Goal: Information Seeking & Learning: Learn about a topic

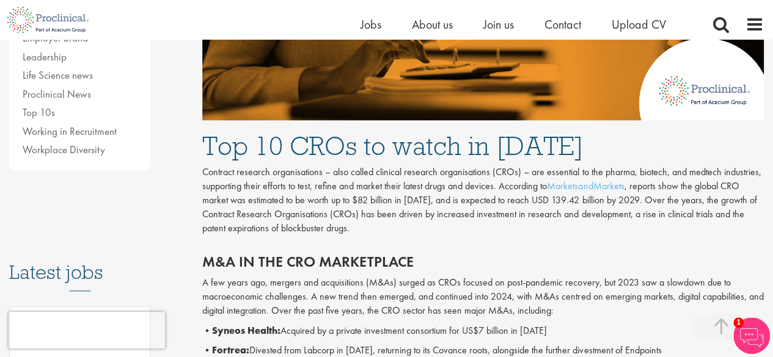
scroll to position [489, 0]
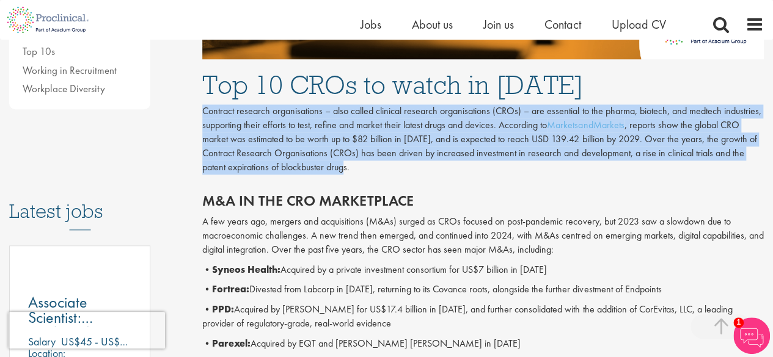
drag, startPoint x: 371, startPoint y: 174, endPoint x: 200, endPoint y: 114, distance: 181.9
copy p "Contract research organisations – also called clinical research organisations (…"
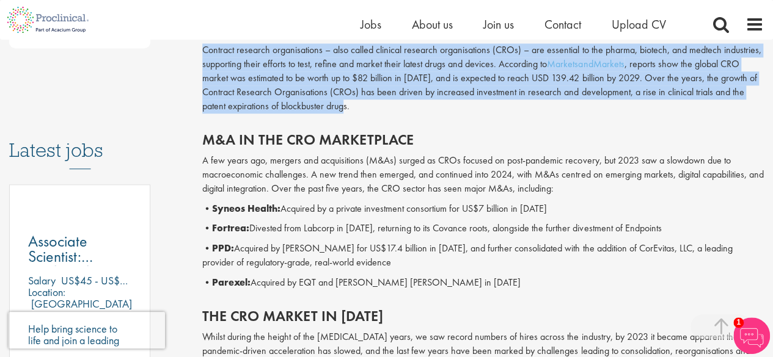
scroll to position [611, 0]
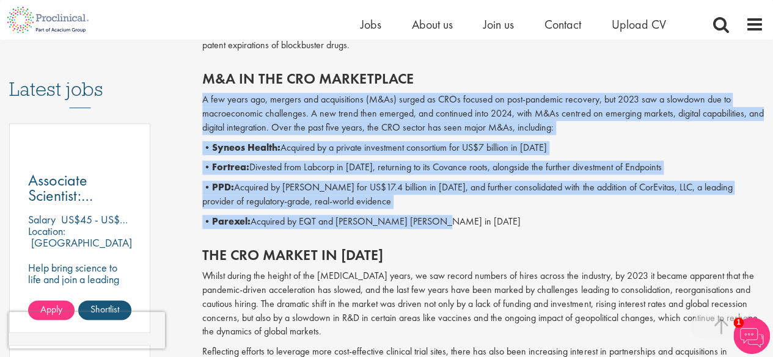
drag, startPoint x: 445, startPoint y: 224, endPoint x: 205, endPoint y: 99, distance: 270.1
click at [205, 99] on div "M&A in the CRO marketplace A few years ago, mergers and acquisitions (M&As) sur…" at bounding box center [483, 147] width 580 height 176
copy div "A few years ago, mergers and acquisitions (M&As) surged as CROs focused on post…"
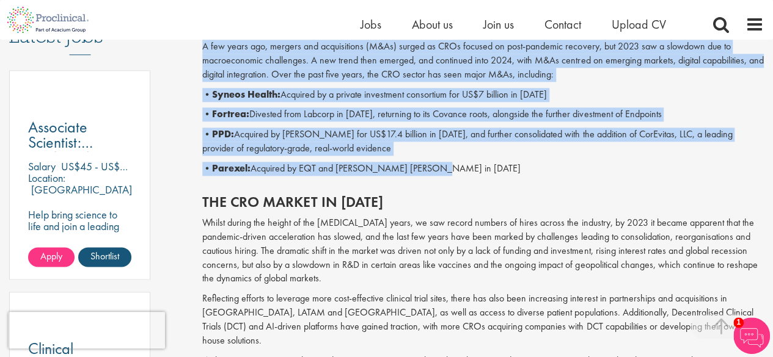
scroll to position [733, 0]
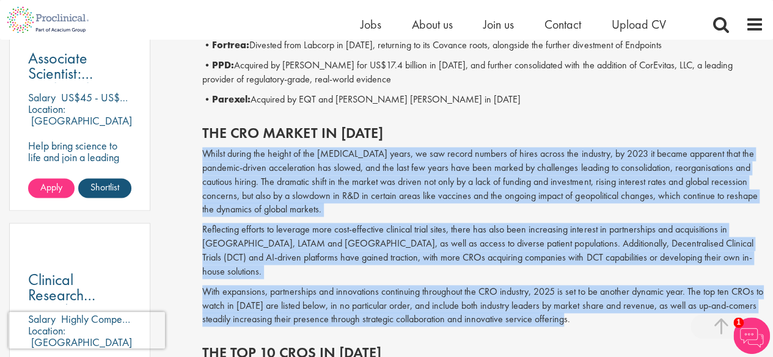
drag, startPoint x: 200, startPoint y: 152, endPoint x: 574, endPoint y: 309, distance: 405.4
copy div "Whilst during the height of the [MEDICAL_DATA] years, we saw record numbers of …"
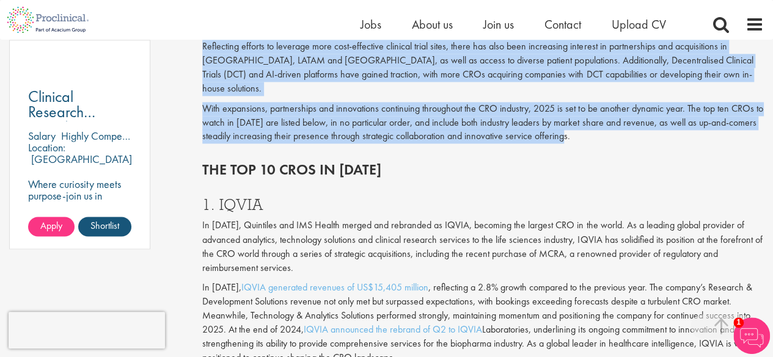
scroll to position [977, 0]
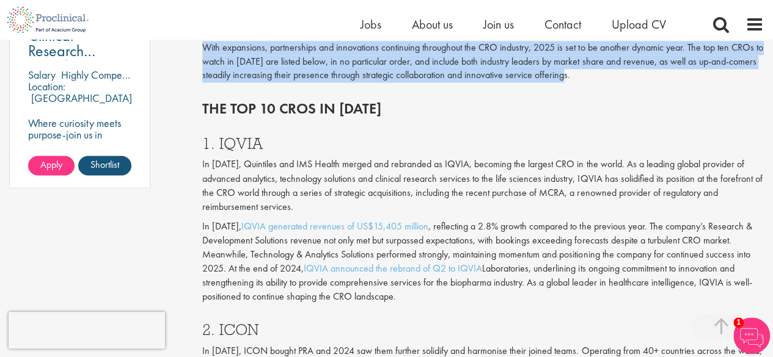
drag, startPoint x: 201, startPoint y: 151, endPoint x: 418, endPoint y: 288, distance: 257.2
copy div "Lo 1794, Ipsumdolo sit AME Consec adipis eli seddoeius te INCID, utlabore etd m…"
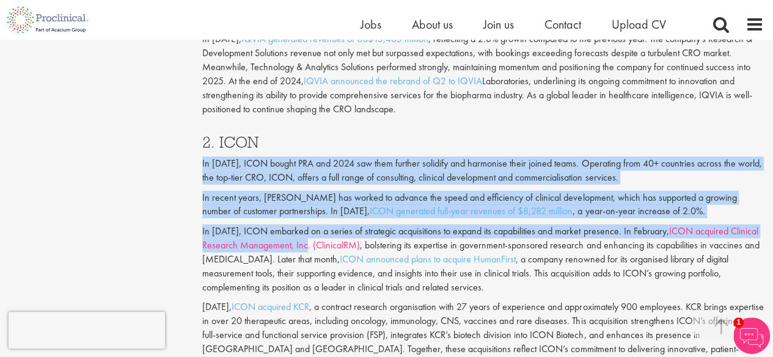
scroll to position [1282, 0]
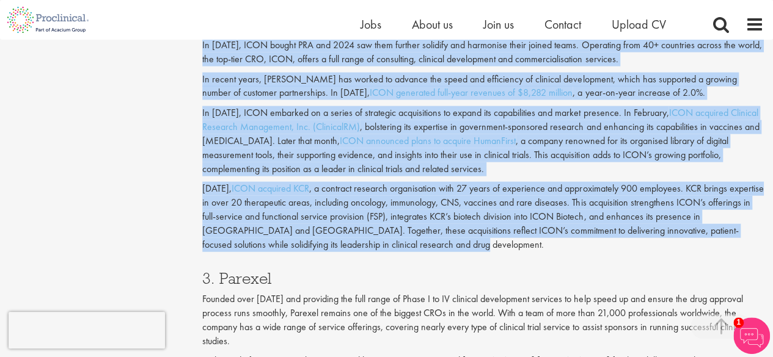
drag, startPoint x: 200, startPoint y: 150, endPoint x: 468, endPoint y: 236, distance: 281.2
copy div "In [DATE], ICON bought PRA and 2024 saw them further solidify and harmonise the…"
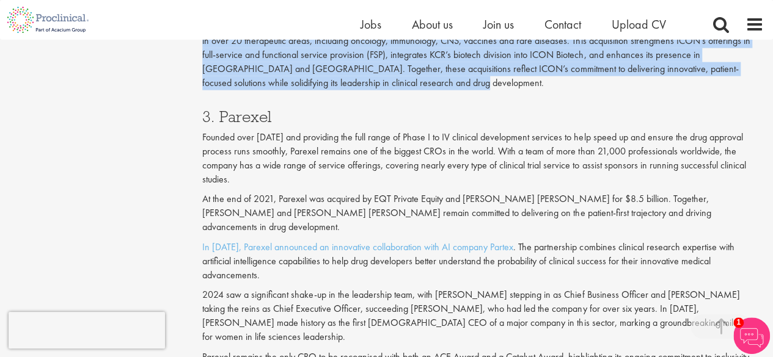
scroll to position [1466, 0]
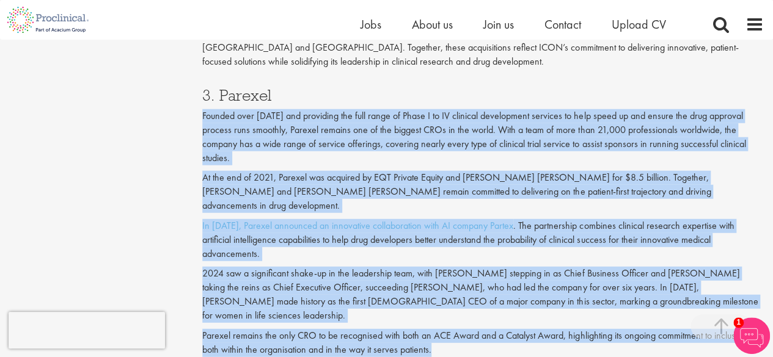
drag, startPoint x: 202, startPoint y: 101, endPoint x: 450, endPoint y: 304, distance: 321.1
click at [450, 304] on div "Top 10 CROs to watch in [DATE] our consultant managing the role Author: [PERSON…" at bounding box center [483, 351] width 580 height 3360
copy div "Founded over [DATE] and providing the full range of Phase I to IV clinical deve…"
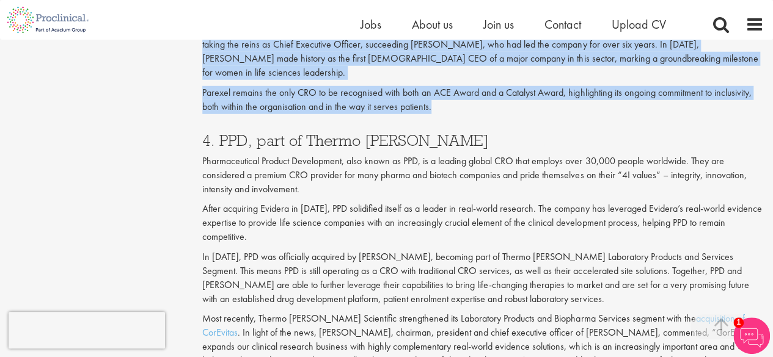
scroll to position [1710, 0]
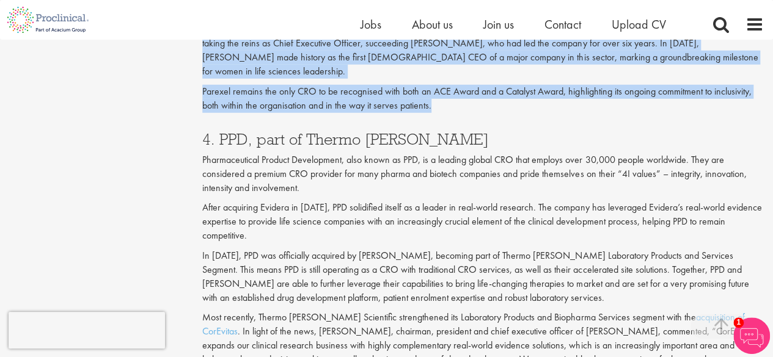
drag, startPoint x: 209, startPoint y: 103, endPoint x: 689, endPoint y: 325, distance: 529.2
click at [689, 325] on div "Top 10 CROs to watch in [DATE] our consultant managing the role Author: [PERSON…" at bounding box center [483, 107] width 580 height 3360
copy div "Loremipsumdolo Sitamet Consectetur, adip elits do EIU, te i utlabor etdolo MAG …"
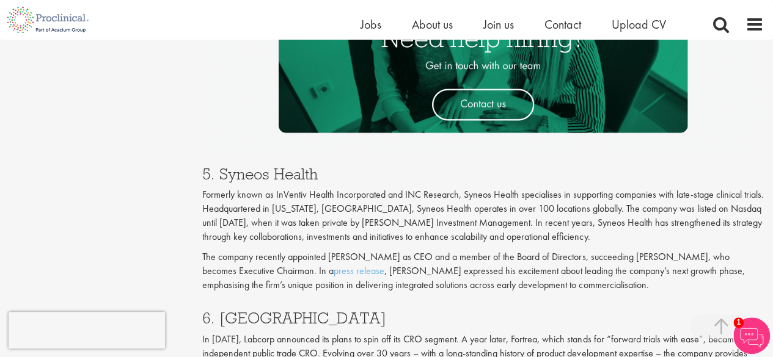
scroll to position [2137, 0]
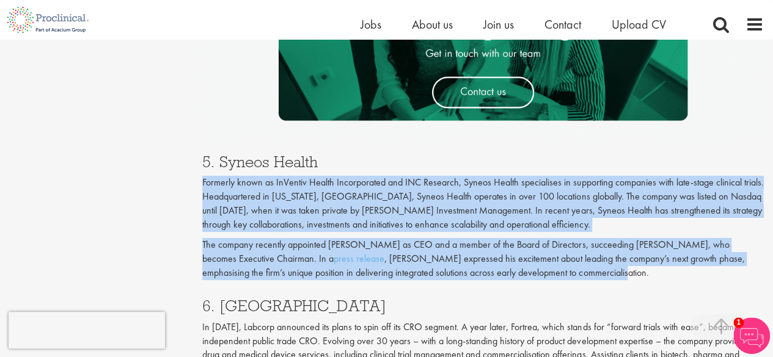
drag, startPoint x: 203, startPoint y: 109, endPoint x: 605, endPoint y: 213, distance: 415.0
click at [605, 213] on div "5. Syneos Health Formerly known as InVentiv Health Incorporated and INC Researc…" at bounding box center [483, 214] width 580 height 144
copy div "Formerly known as InVentiv Health Incorporated and INC Research, Syneos Health …"
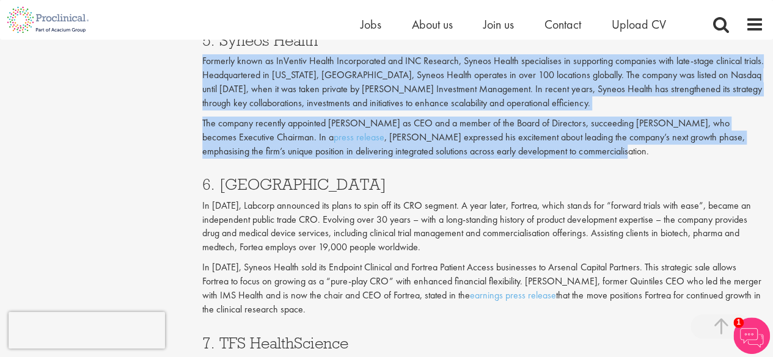
scroll to position [2260, 0]
drag, startPoint x: 203, startPoint y: 133, endPoint x: 752, endPoint y: 234, distance: 558.2
click at [752, 234] on div "6. Fortrea In [DATE], Labcorp announced its plans to spin off its CRO segment. …" at bounding box center [483, 243] width 580 height 158
copy div "In [DATE], Labcorp announced its plans to spin off its CRO segment. A year late…"
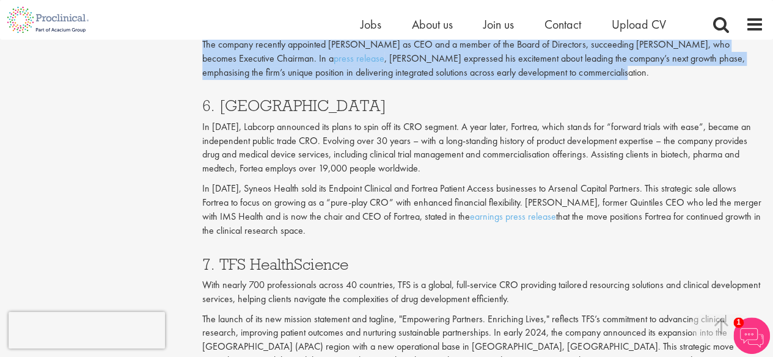
scroll to position [2382, 0]
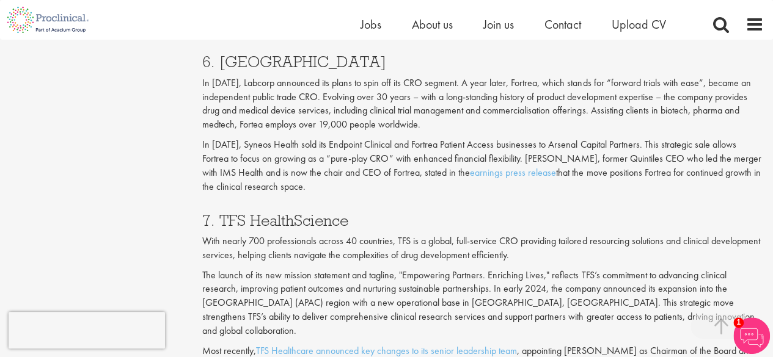
drag, startPoint x: 204, startPoint y: 170, endPoint x: 545, endPoint y: 301, distance: 365.0
click at [545, 301] on div "7. TFS HealthScience With nearly 700 professionals across 40 countries, TFS is …" at bounding box center [483, 296] width 580 height 192
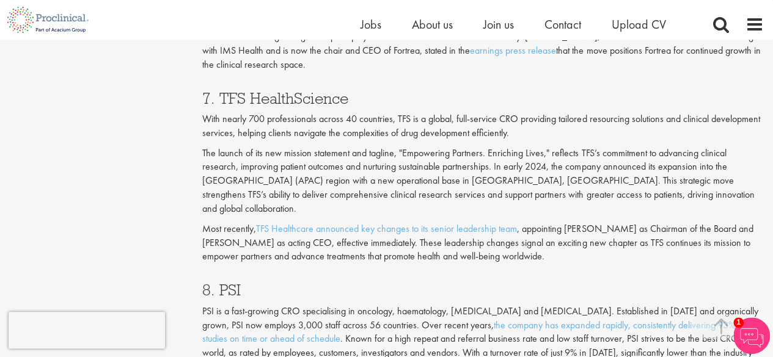
scroll to position [2626, 0]
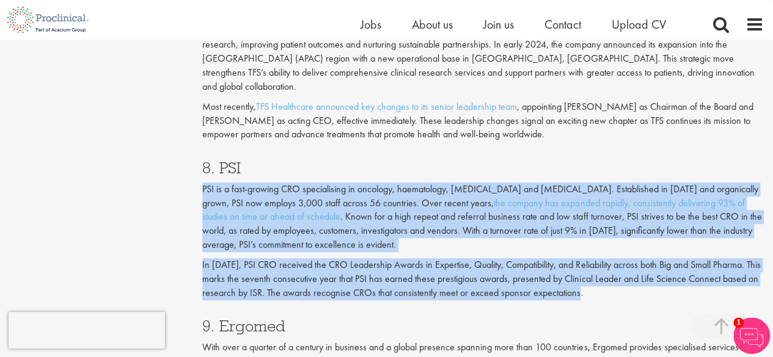
drag, startPoint x: 214, startPoint y: 106, endPoint x: 589, endPoint y: 213, distance: 390.1
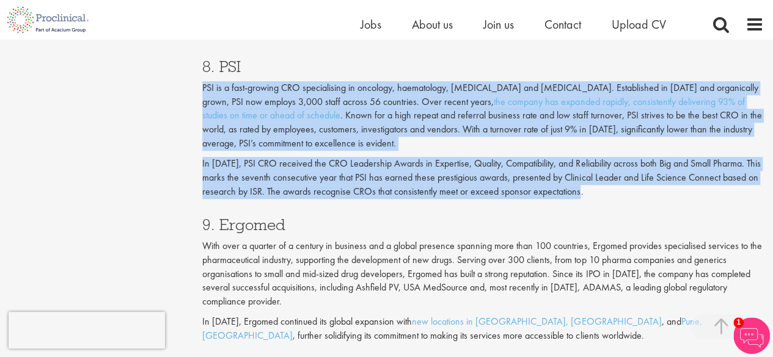
scroll to position [2748, 0]
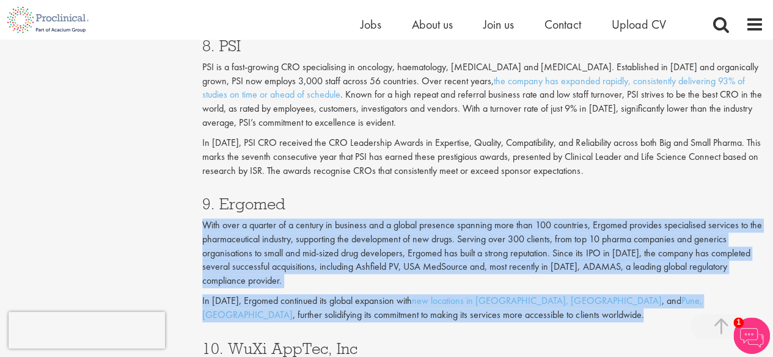
drag, startPoint x: 203, startPoint y: 143, endPoint x: 393, endPoint y: 236, distance: 211.4
click at [393, 236] on div "9. Ergomed With over a quarter of a century in business and a global presence s…" at bounding box center [483, 256] width 580 height 144
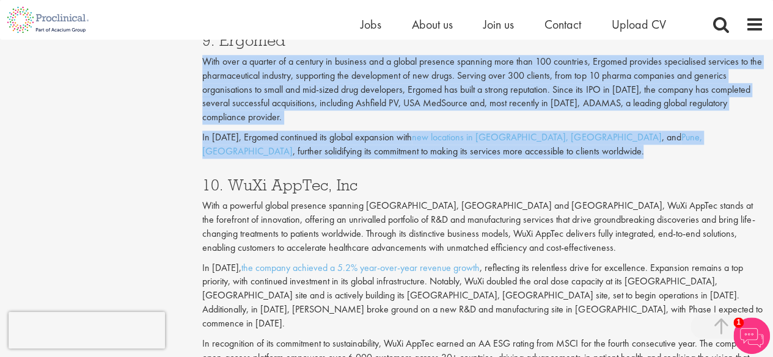
scroll to position [2931, 0]
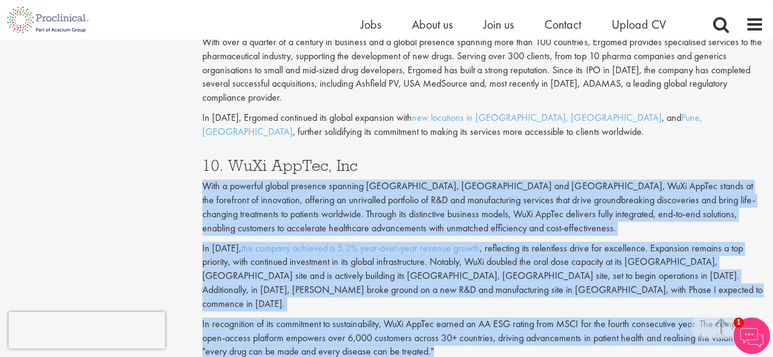
drag, startPoint x: 200, startPoint y: 101, endPoint x: 448, endPoint y: 256, distance: 293.0
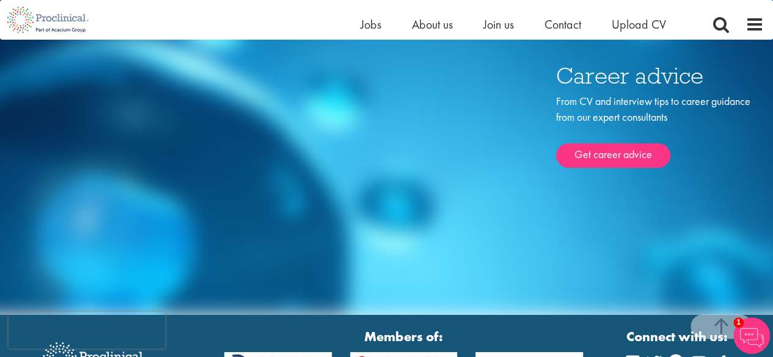
scroll to position [4246, 0]
